Goal: Task Accomplishment & Management: Complete application form

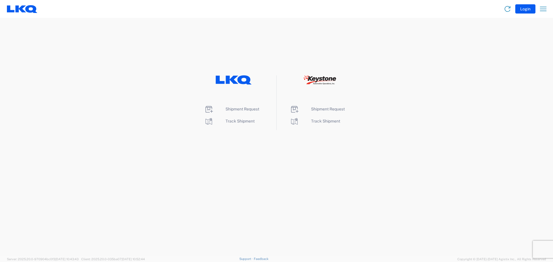
click at [243, 107] on span "Shipment Request" at bounding box center [243, 109] width 34 height 5
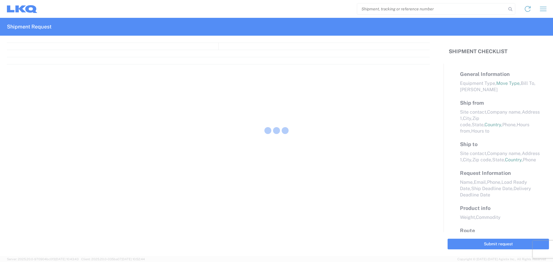
select select "FULL"
select select "LBS"
select select "IN"
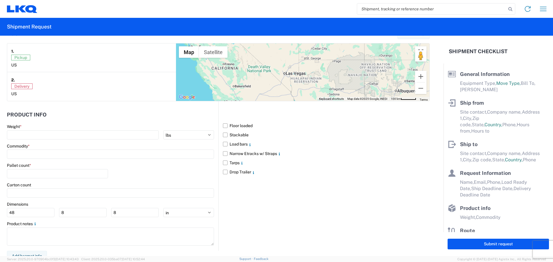
scroll to position [457, 0]
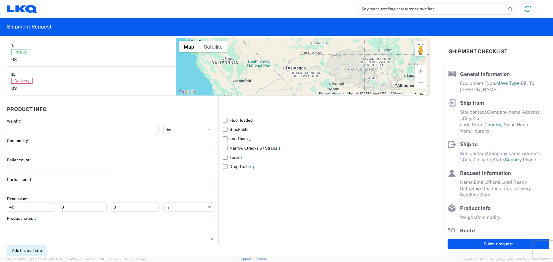
click at [23, 253] on button "Add hazmat info" at bounding box center [27, 251] width 40 height 11
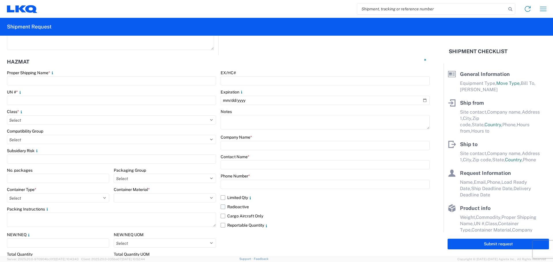
scroll to position [649, 0]
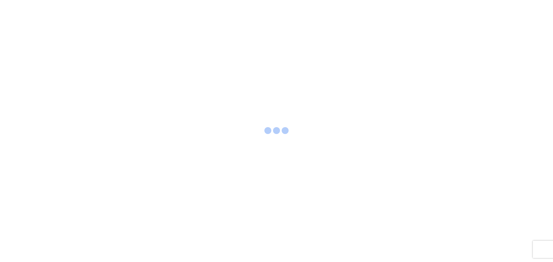
select select "FULL"
select select "LBS"
select select "IN"
